Goal: Task Accomplishment & Management: Manage account settings

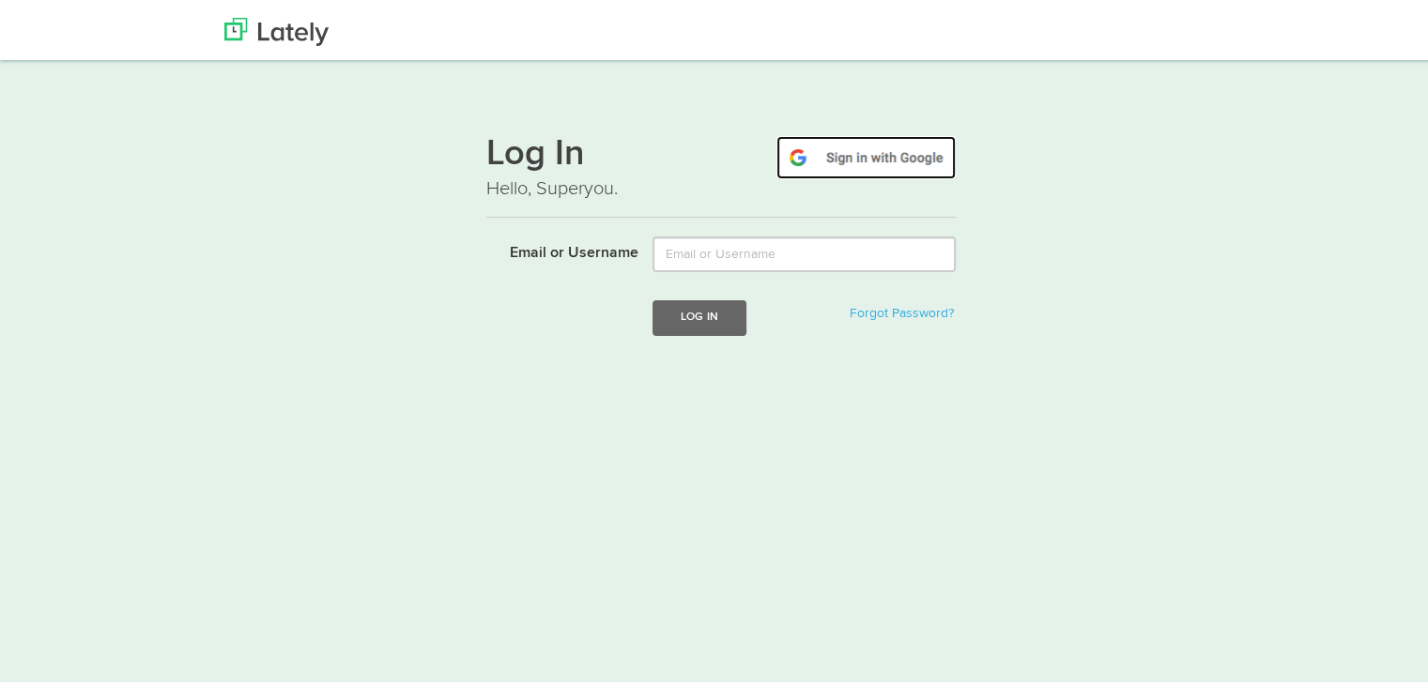
click at [881, 150] on img at bounding box center [866, 153] width 179 height 43
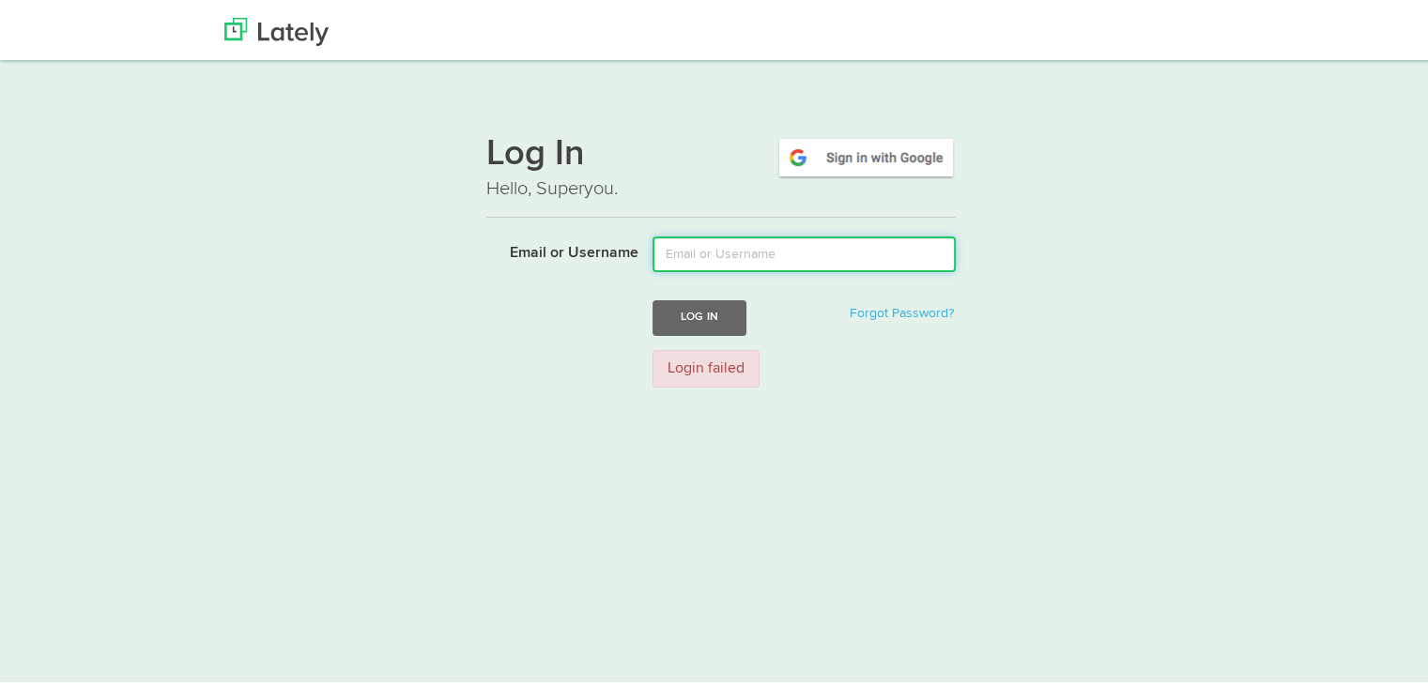
click at [841, 256] on input "Email or Username" at bounding box center [804, 251] width 303 height 36
type input "ишиф"
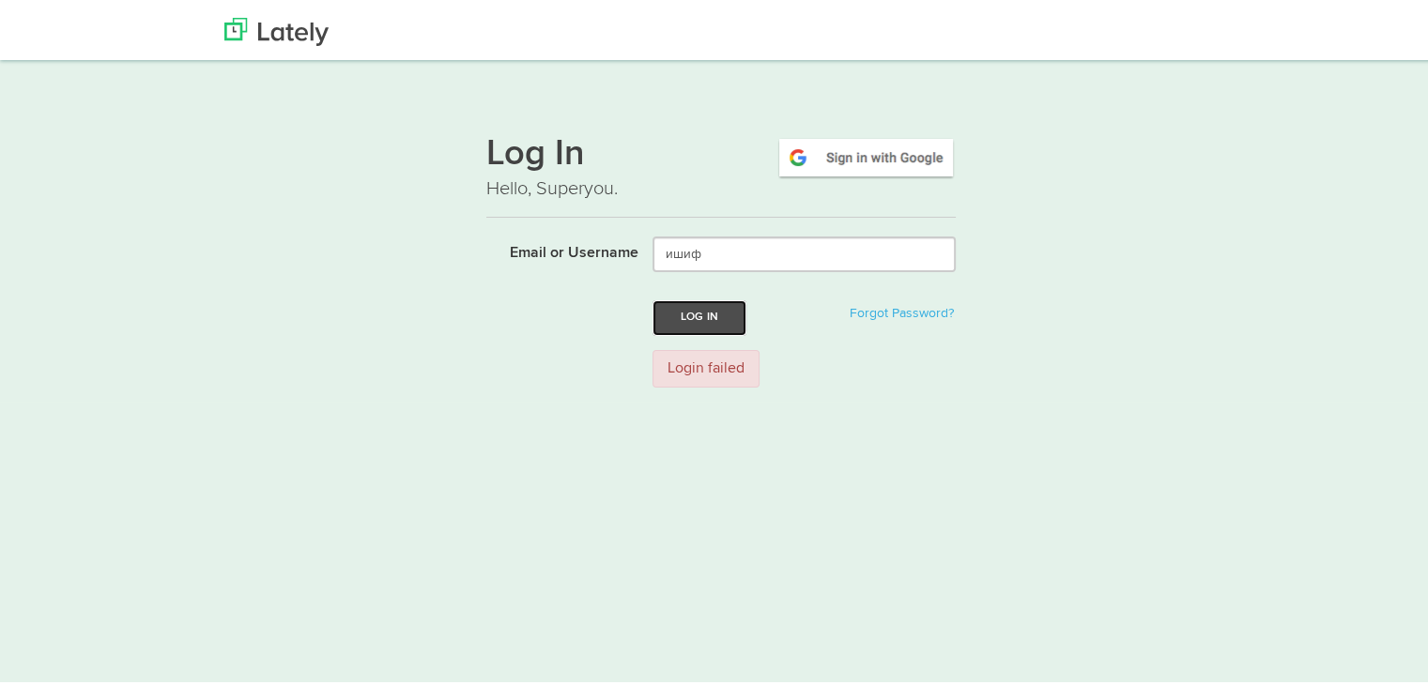
click at [708, 323] on button "Log In" at bounding box center [700, 314] width 94 height 35
